Goal: Task Accomplishment & Management: Use online tool/utility

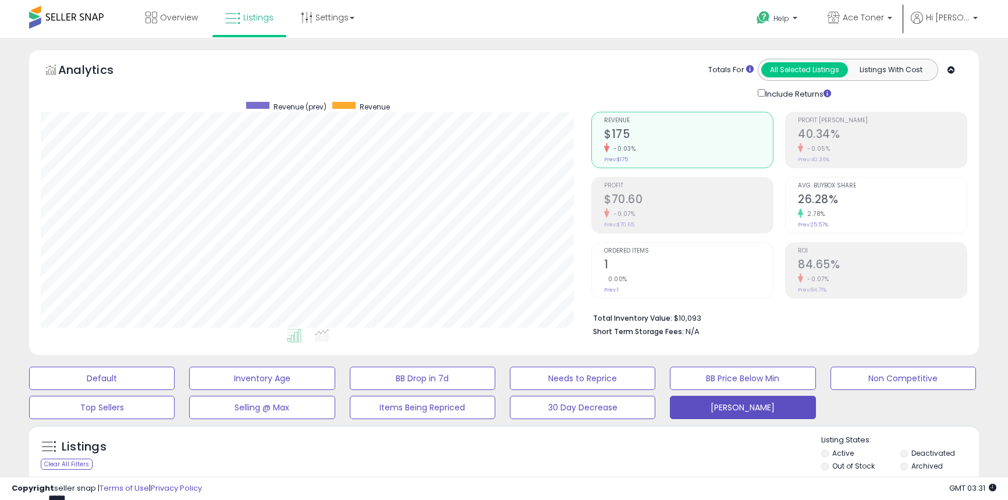
select select "**"
click at [160, 13] on span "Overview" at bounding box center [179, 18] width 38 height 12
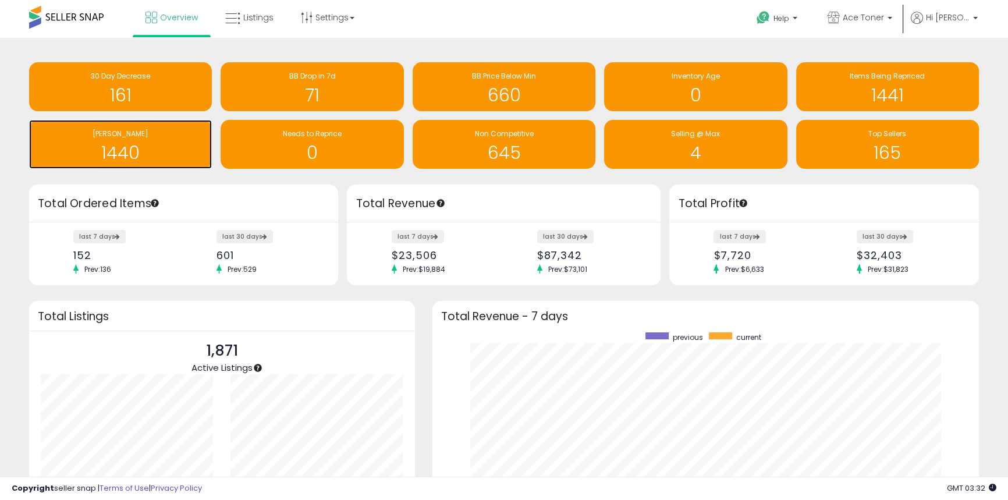
click at [156, 130] on div "[PERSON_NAME]" at bounding box center [120, 134] width 171 height 11
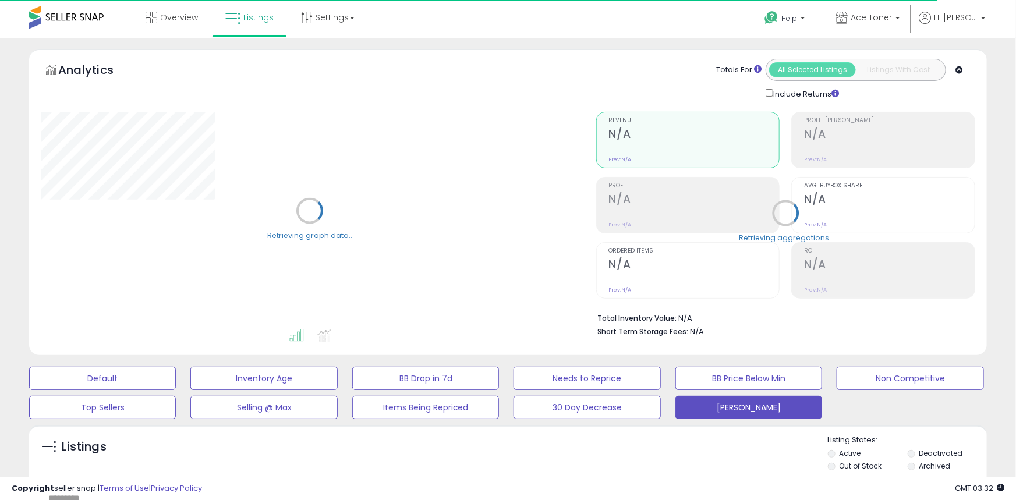
select select "**"
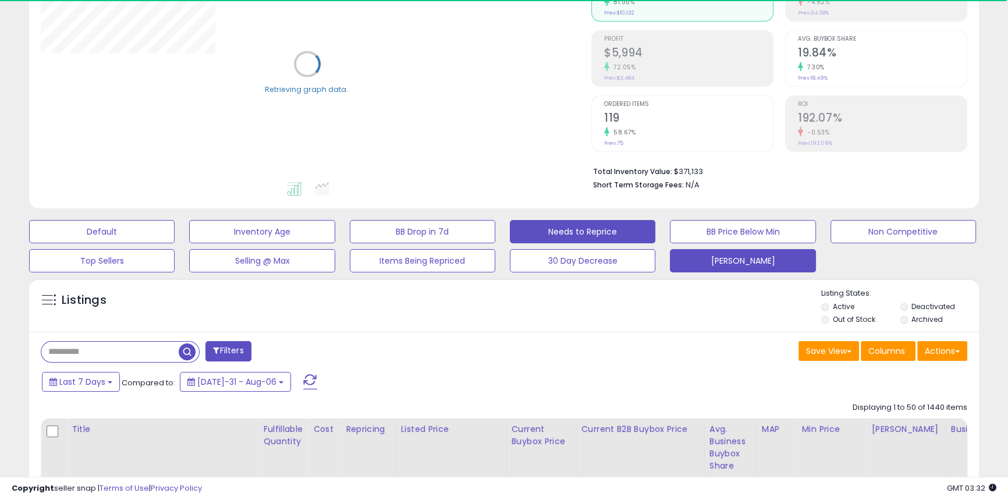
click at [175, 236] on button "Needs to Reprice" at bounding box center [102, 231] width 146 height 23
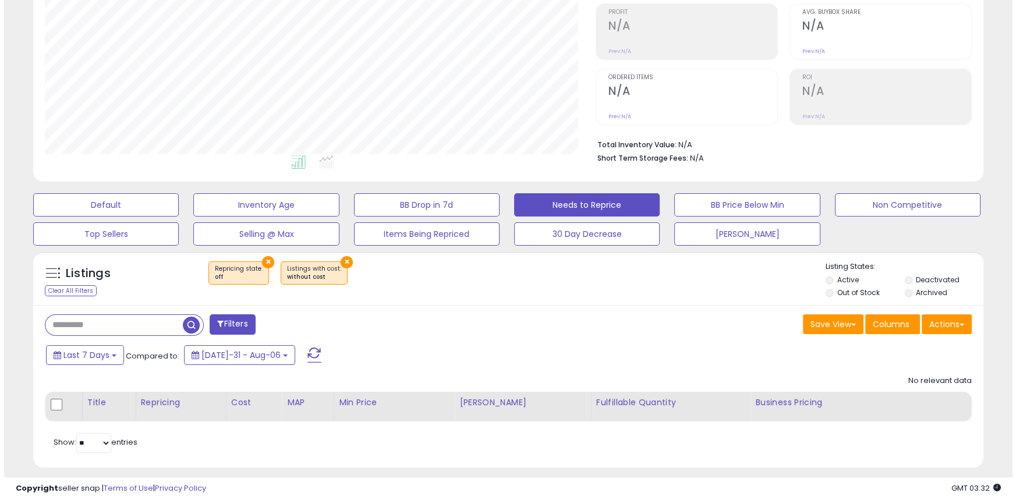
scroll to position [186, 0]
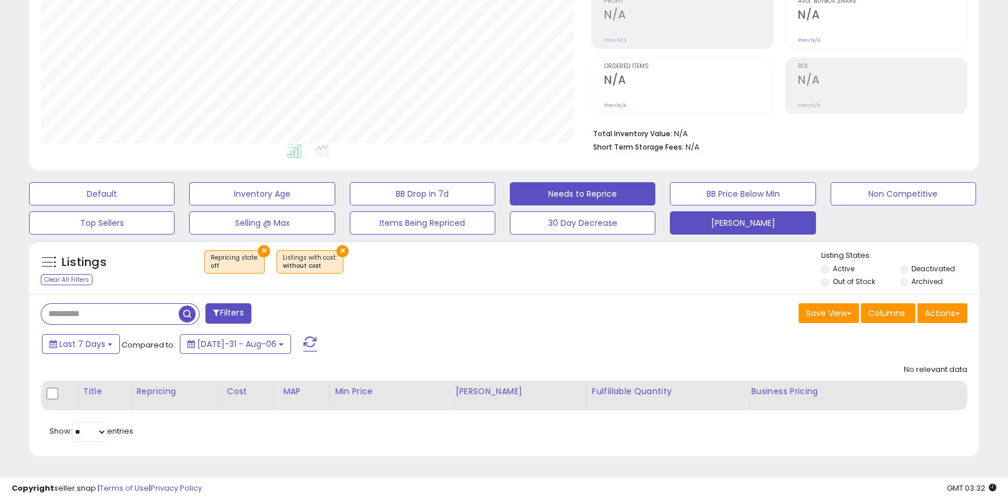
click at [175, 205] on button "[PERSON_NAME]" at bounding box center [102, 193] width 146 height 23
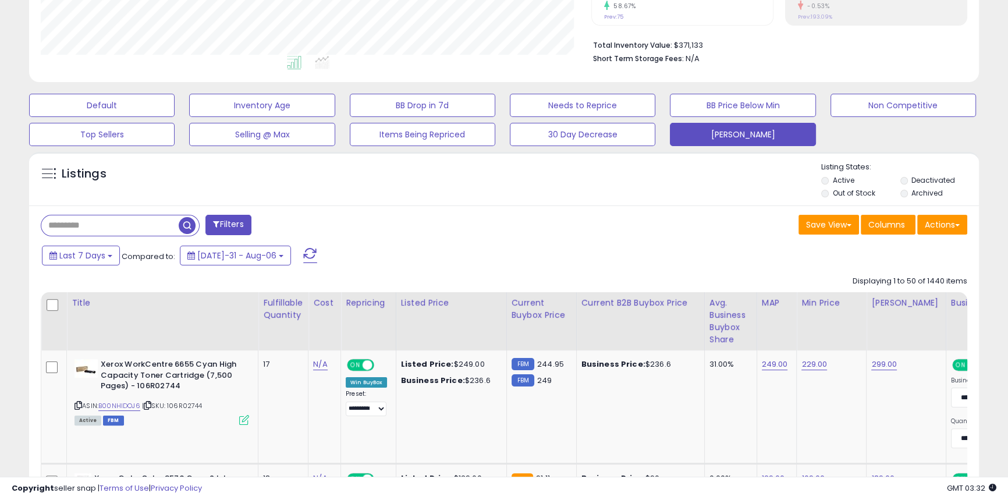
scroll to position [239, 550]
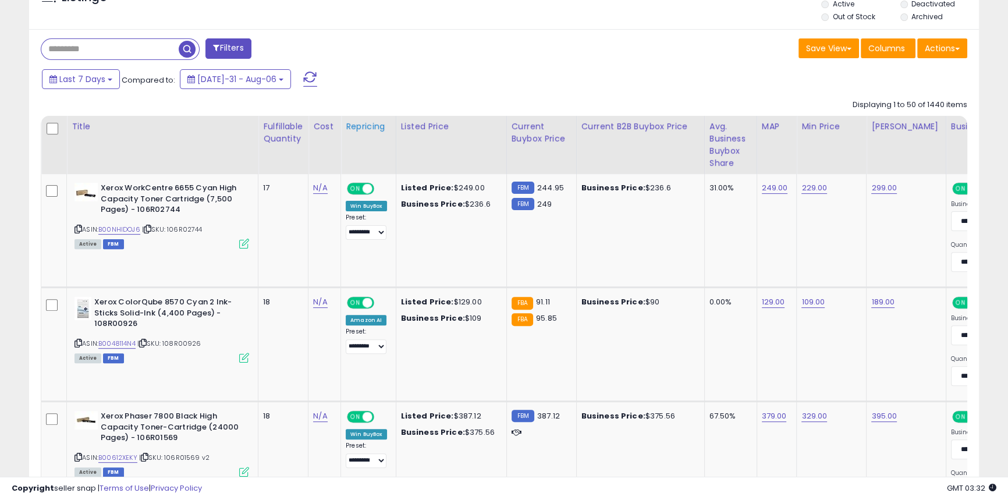
click at [366, 123] on div "Repricing" at bounding box center [368, 126] width 45 height 12
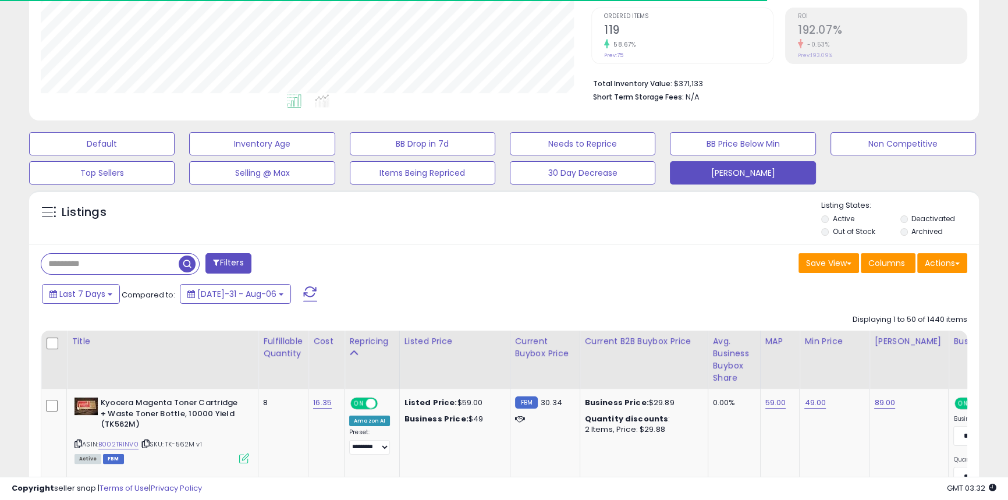
scroll to position [449, 0]
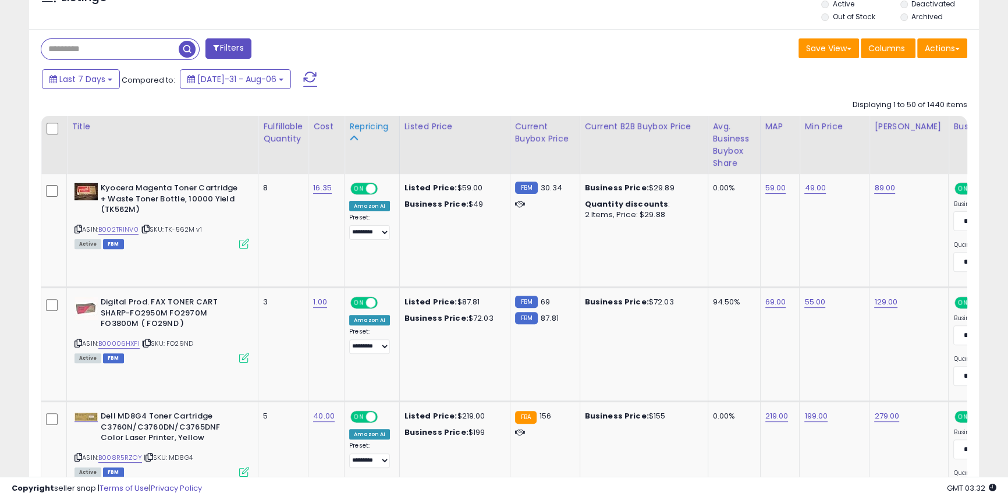
click at [361, 127] on div "Repricing" at bounding box center [371, 126] width 45 height 12
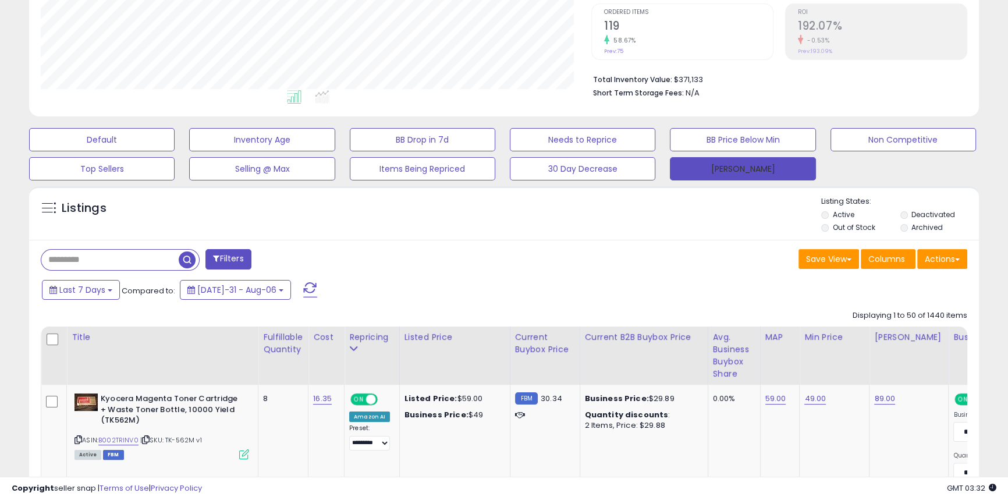
click at [701, 168] on button "[PERSON_NAME]" at bounding box center [743, 168] width 146 height 23
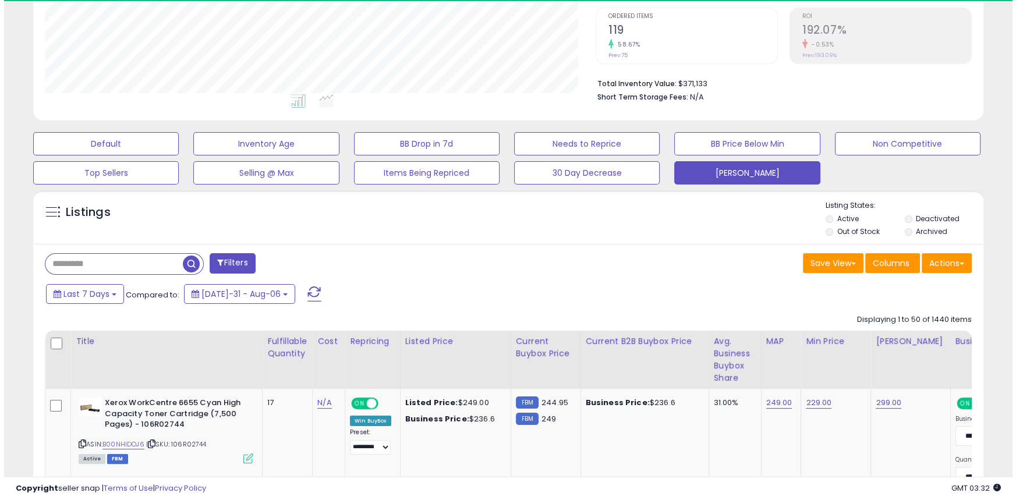
scroll to position [239, 550]
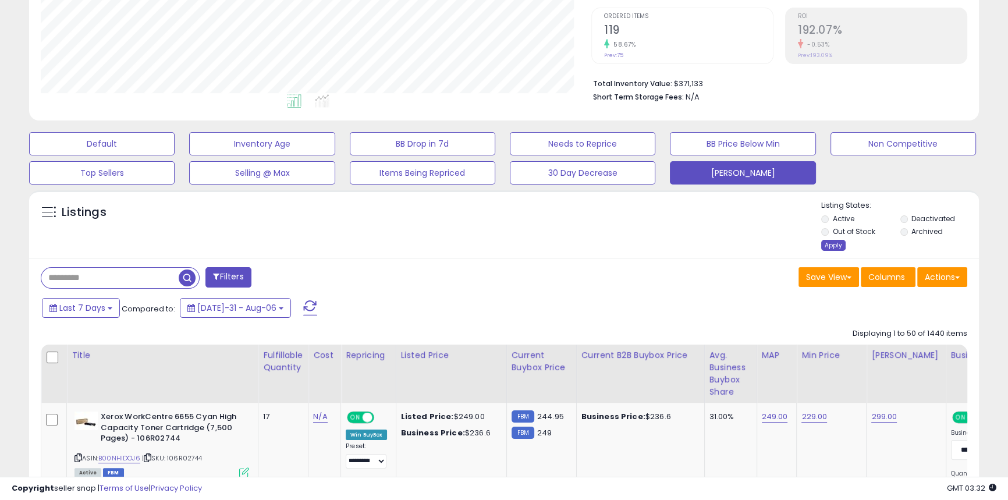
click at [829, 247] on div "Apply" at bounding box center [833, 245] width 24 height 11
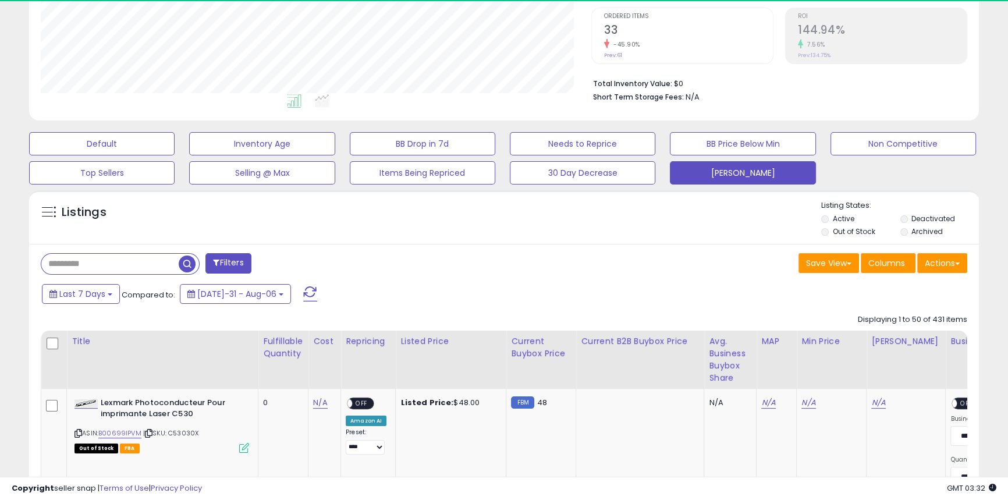
scroll to position [0, 0]
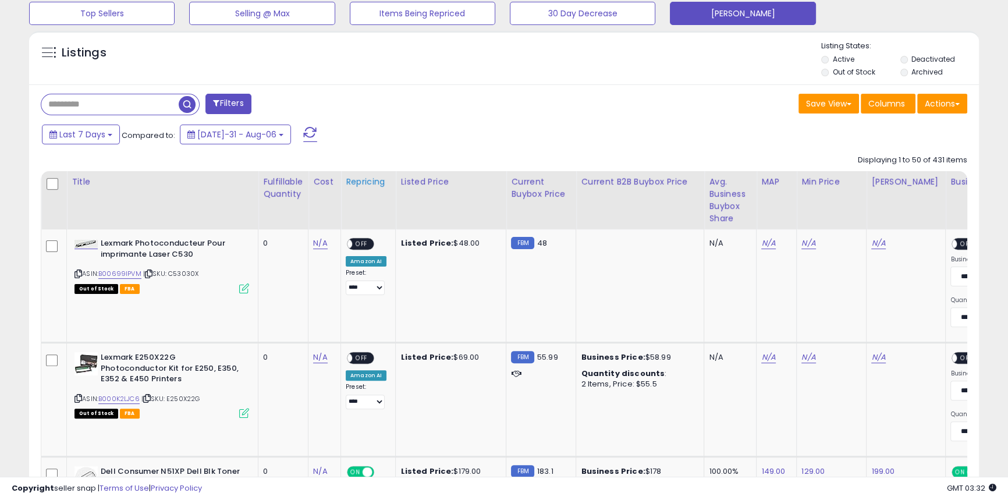
click at [366, 185] on div "Repricing" at bounding box center [368, 182] width 45 height 12
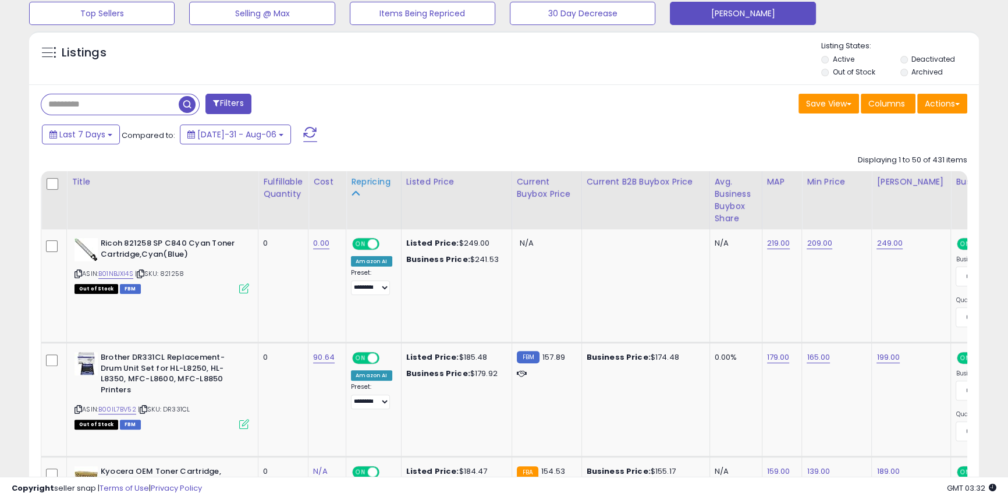
click at [361, 180] on div "Repricing" at bounding box center [373, 182] width 45 height 12
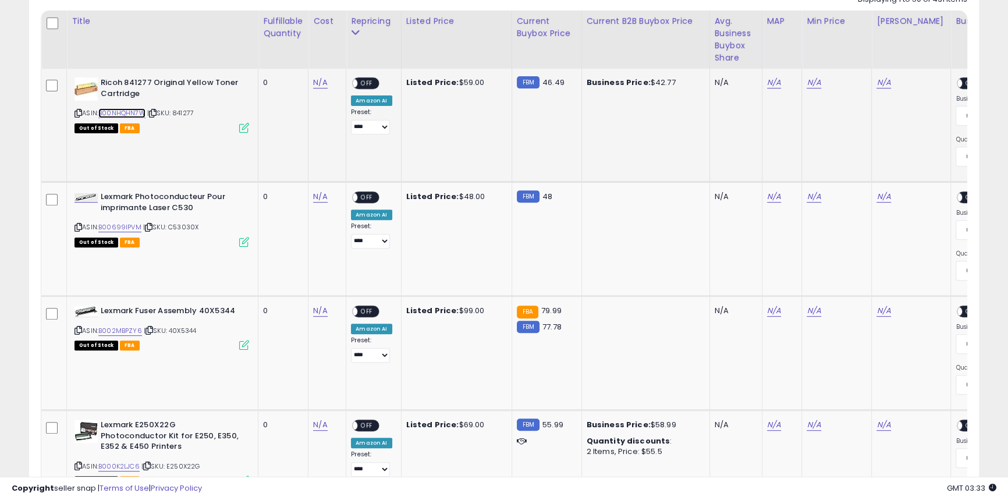
click at [125, 115] on link "B00NHQHN7W" at bounding box center [121, 113] width 47 height 10
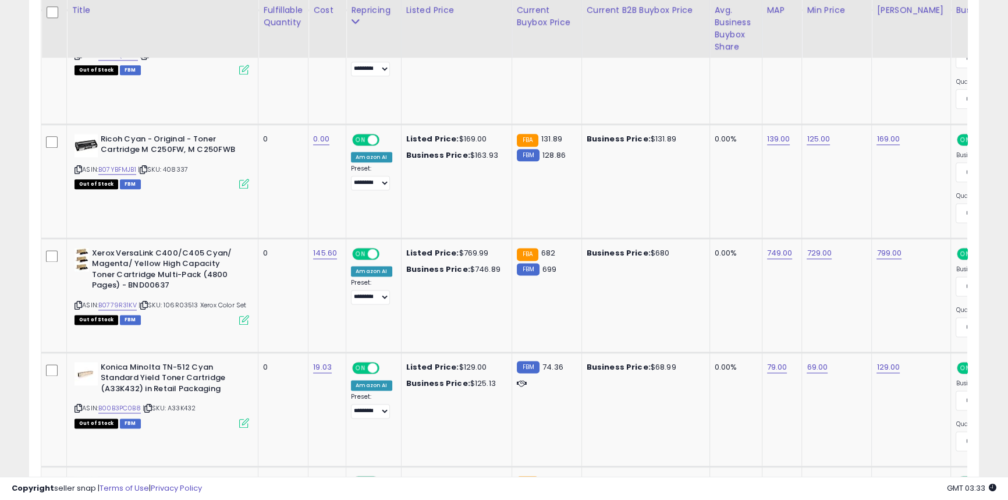
scroll to position [1878, 0]
